Goal: Task Accomplishment & Management: Manage account settings

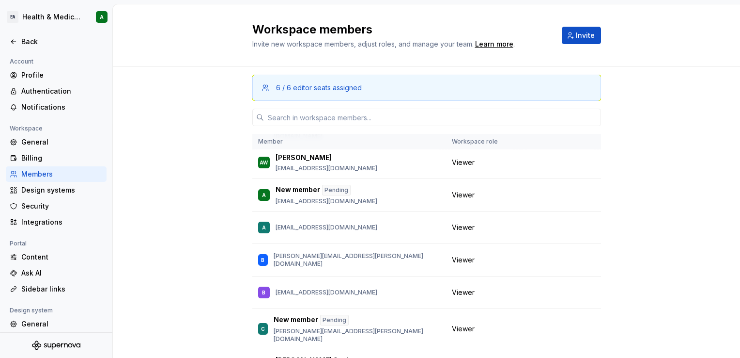
scroll to position [291, 0]
click at [582, 188] on button "button" at bounding box center [589, 195] width 14 height 14
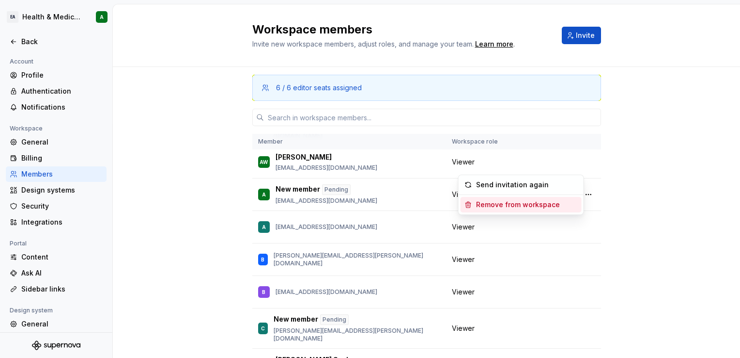
click at [531, 205] on div "Remove from workspace" at bounding box center [518, 205] width 84 height 10
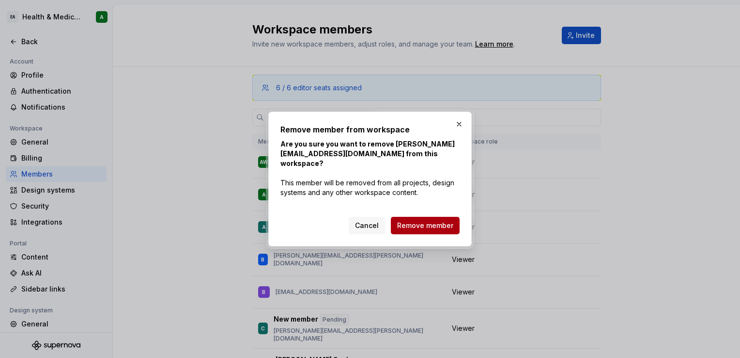
click at [411, 217] on button "Remove member" at bounding box center [425, 225] width 69 height 17
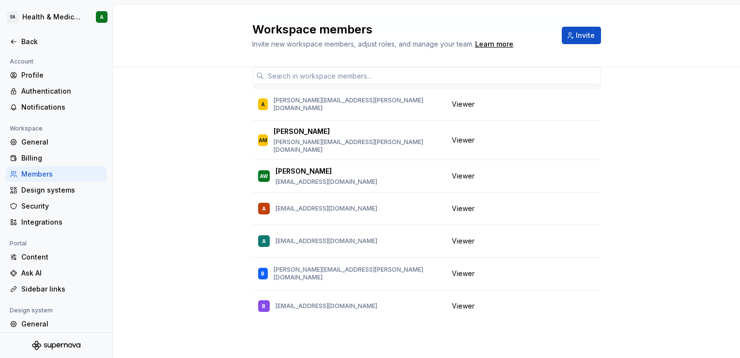
scroll to position [213, 0]
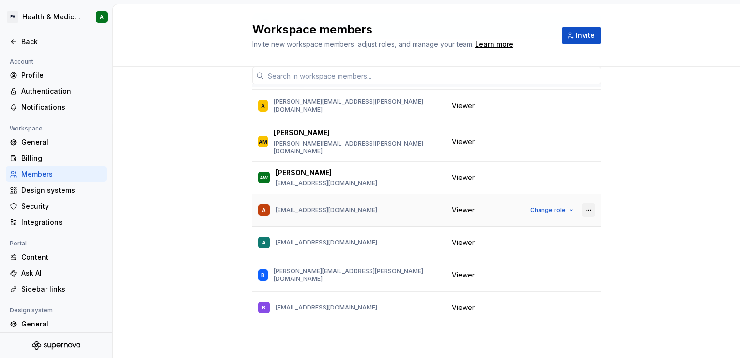
click at [582, 203] on button "button" at bounding box center [589, 210] width 14 height 14
click at [554, 199] on div "Remove from workspace" at bounding box center [518, 200] width 84 height 10
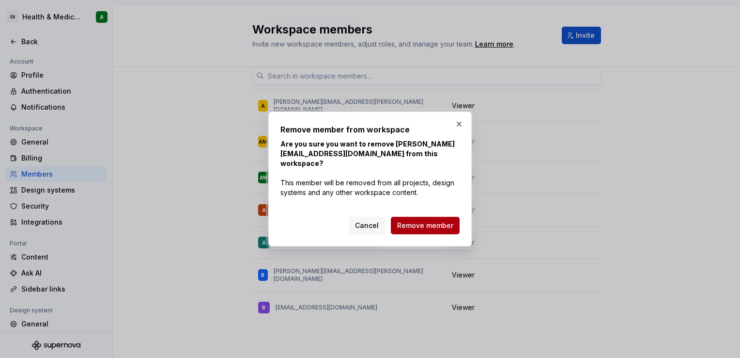
click at [434, 228] on button "Remove member" at bounding box center [425, 225] width 69 height 17
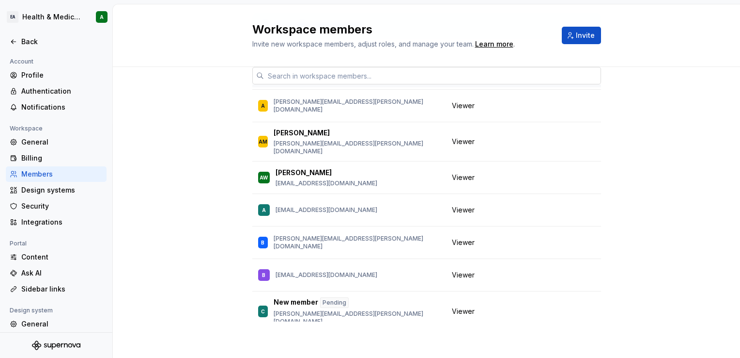
click at [337, 72] on input "text" at bounding box center [432, 75] width 337 height 17
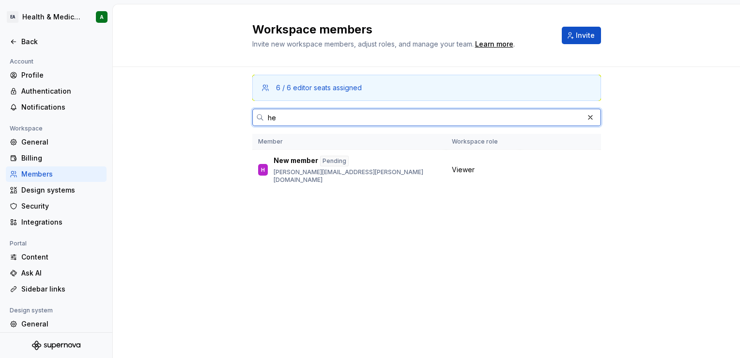
scroll to position [0, 0]
type input "he"
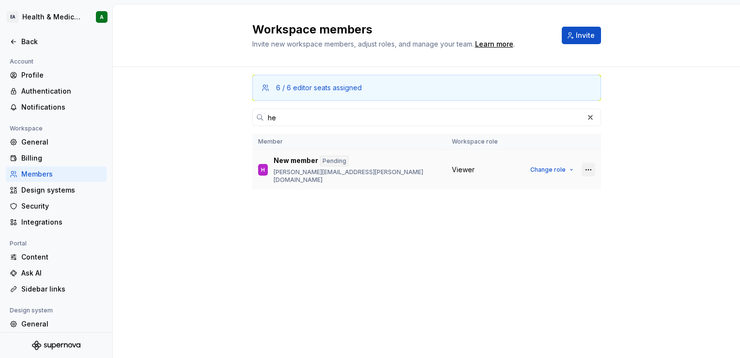
click at [584, 164] on button "button" at bounding box center [589, 170] width 14 height 14
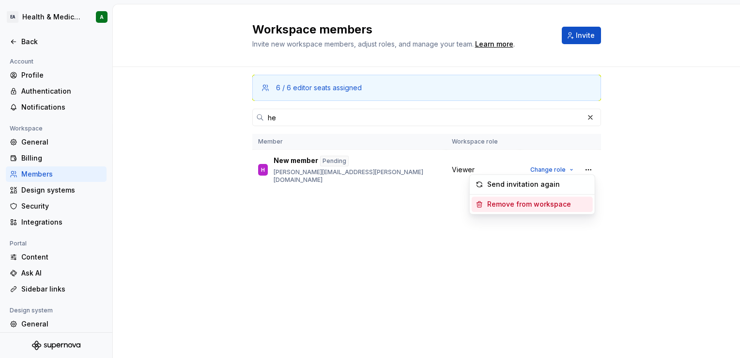
click at [534, 202] on div "Remove from workspace" at bounding box center [530, 204] width 84 height 10
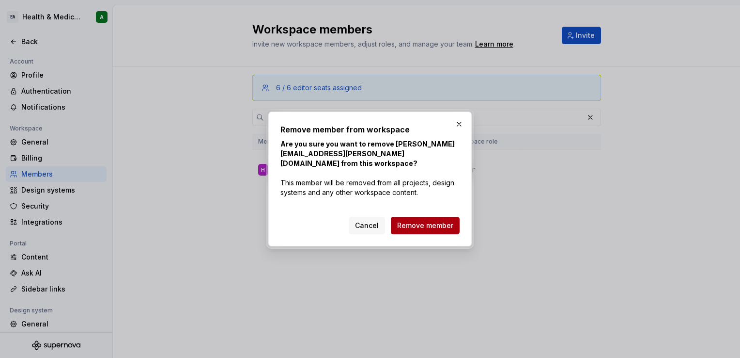
click at [423, 227] on span "Remove member" at bounding box center [425, 225] width 56 height 10
